Goal: Task Accomplishment & Management: Complete application form

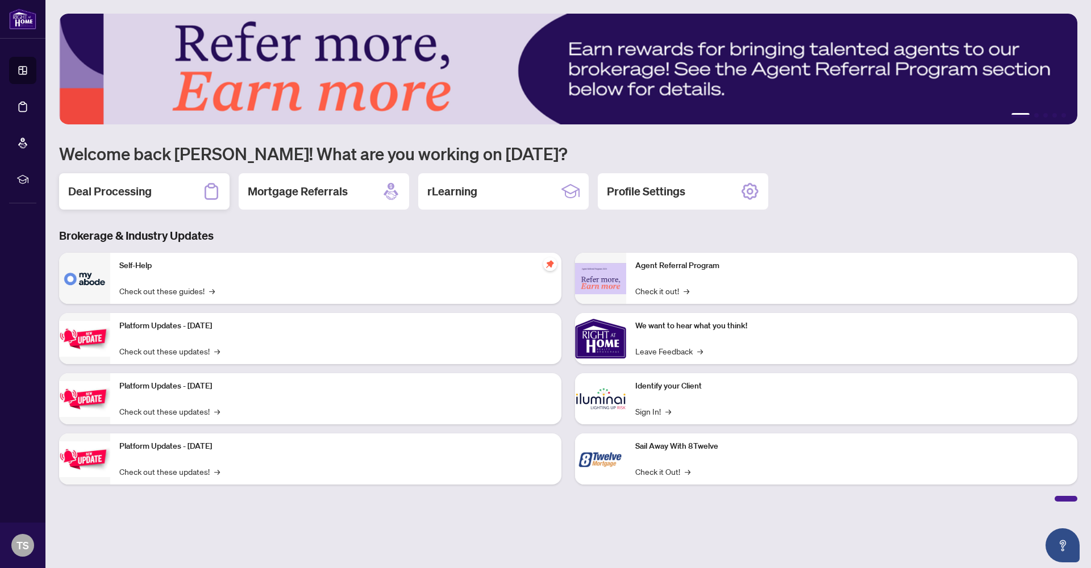
click at [166, 192] on div "Deal Processing" at bounding box center [144, 191] width 171 height 36
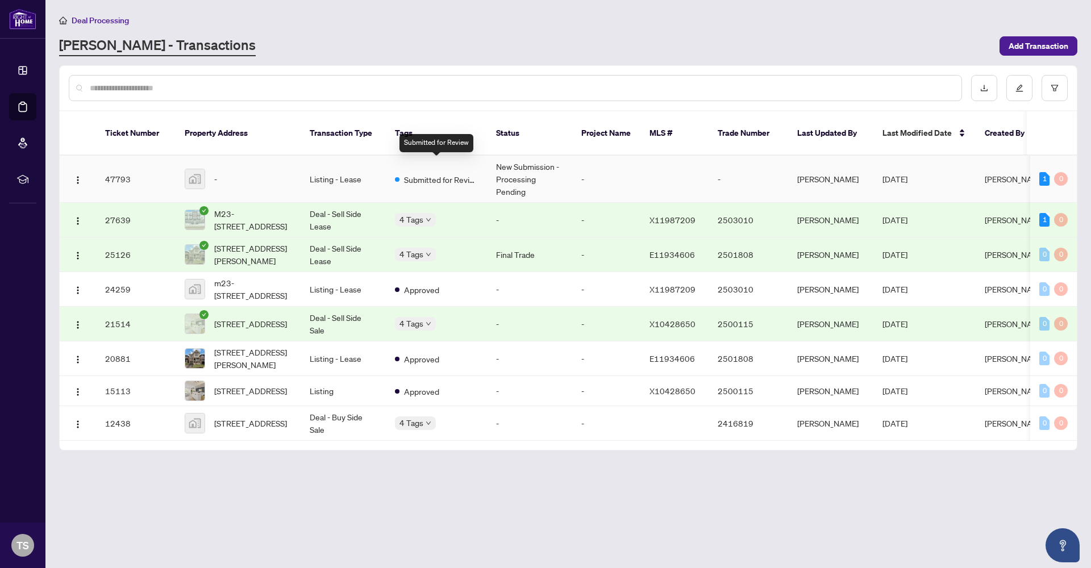
click at [421, 173] on span "Submitted for Review" at bounding box center [441, 179] width 74 height 13
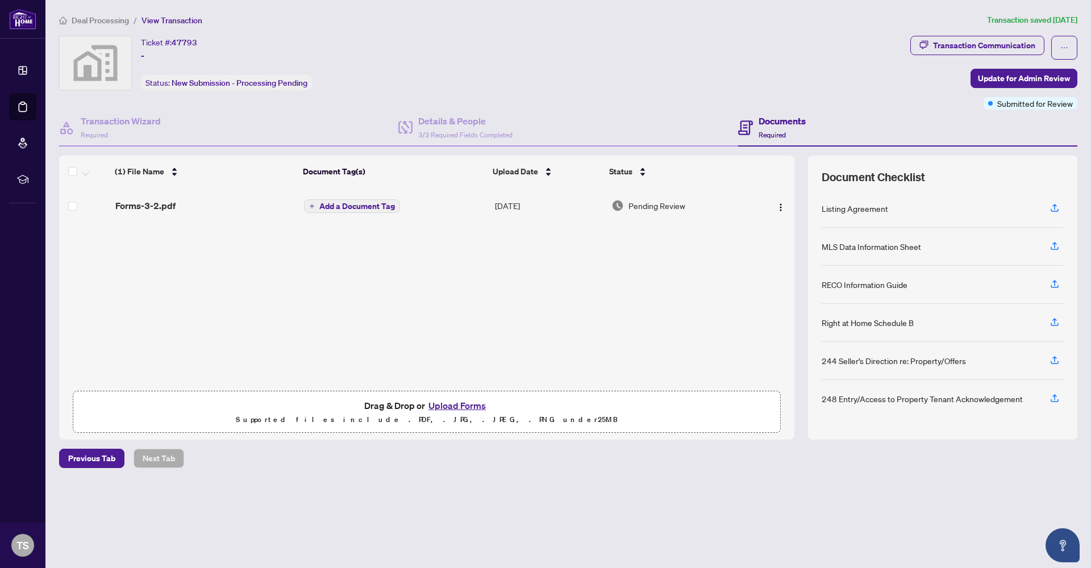
click at [460, 402] on button "Upload Forms" at bounding box center [457, 405] width 64 height 15
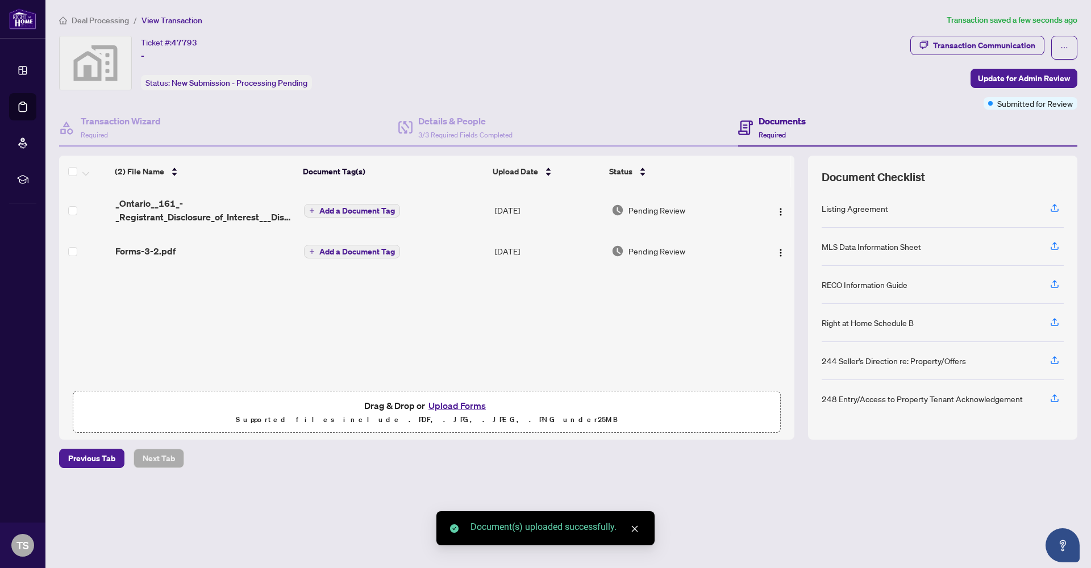
click at [355, 253] on span "Add a Document Tag" at bounding box center [357, 252] width 76 height 8
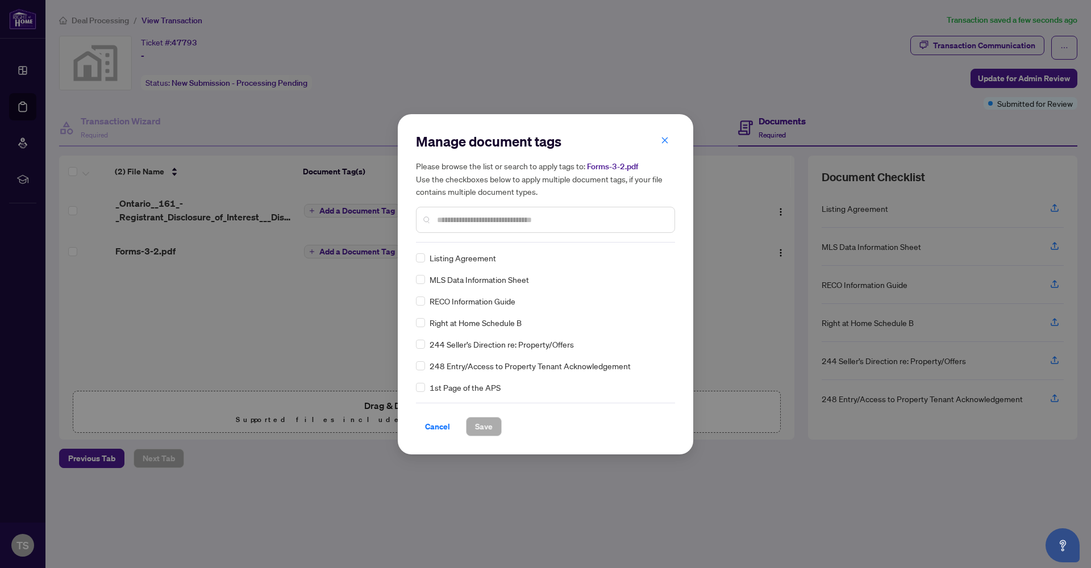
click at [539, 242] on div "Manage document tags Please browse the list or search to apply tags to: Forms-3…" at bounding box center [545, 187] width 259 height 110
click at [541, 222] on input "text" at bounding box center [551, 220] width 229 height 13
type input "**********"
click at [420, 325] on span at bounding box center [420, 322] width 9 height 9
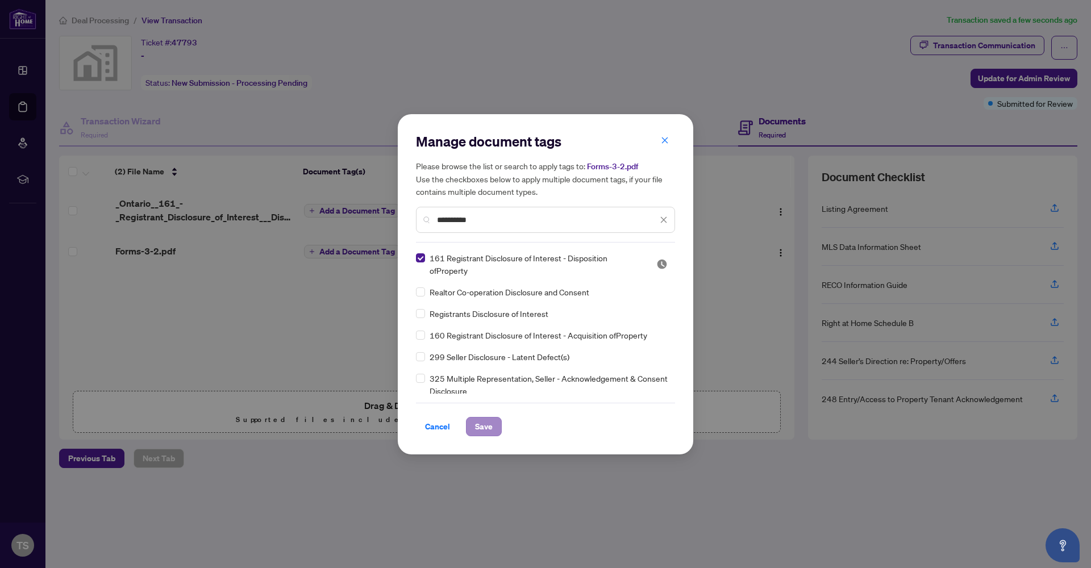
click at [491, 424] on span "Save" at bounding box center [484, 427] width 18 height 18
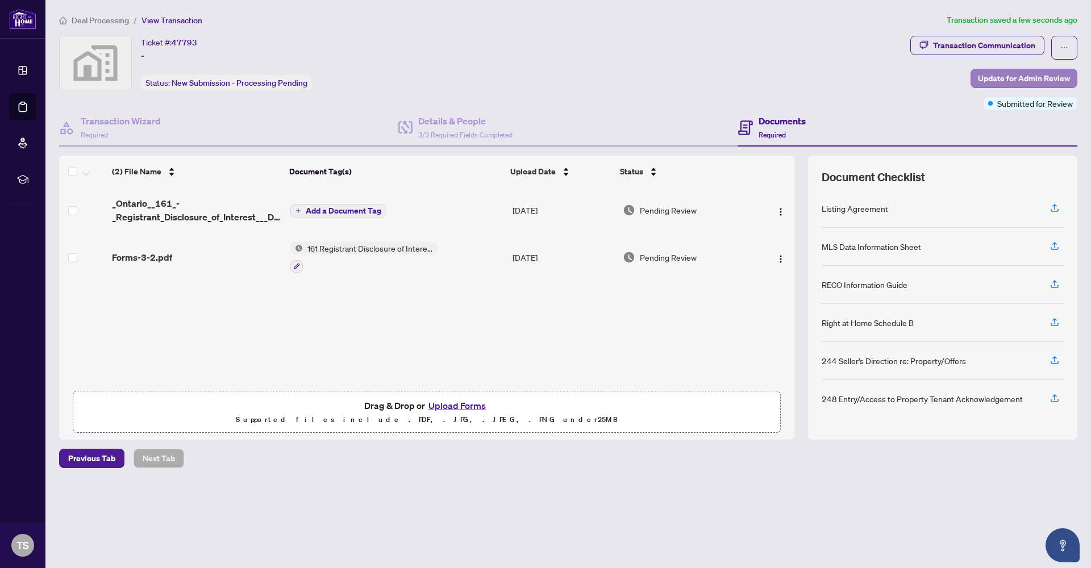
click at [1025, 77] on span "Update for Admin Review" at bounding box center [1024, 78] width 92 height 18
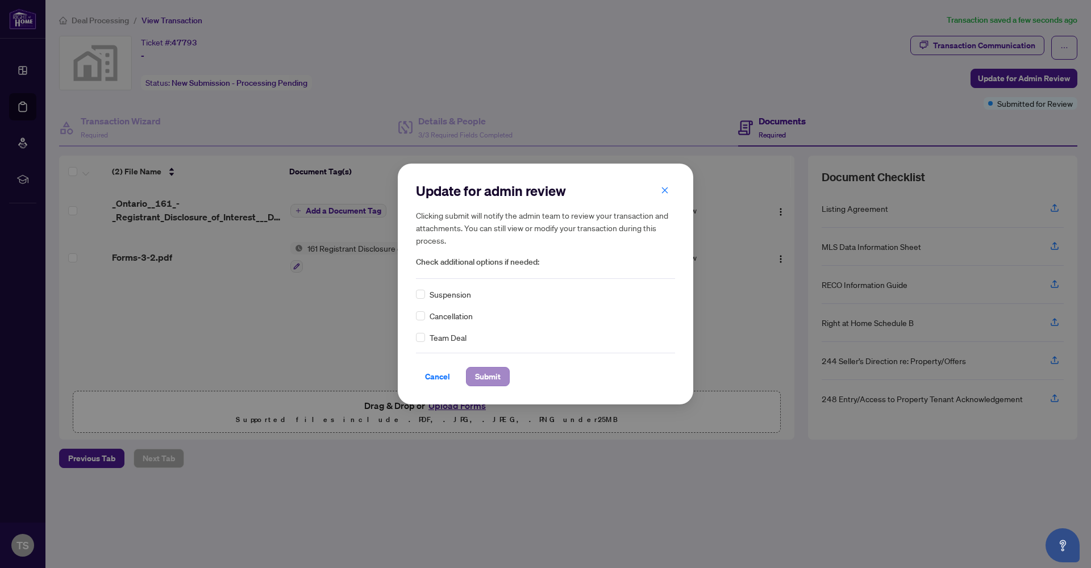
click at [489, 373] on span "Submit" at bounding box center [488, 377] width 26 height 18
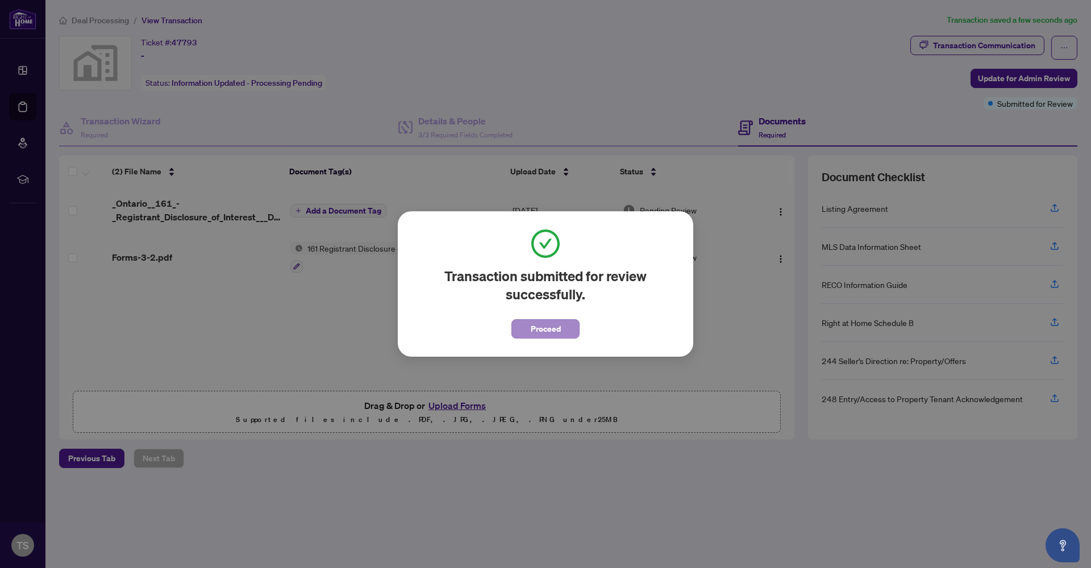
click at [534, 322] on span "Proceed" at bounding box center [546, 329] width 30 height 18
